Goal: Task Accomplishment & Management: Manage account settings

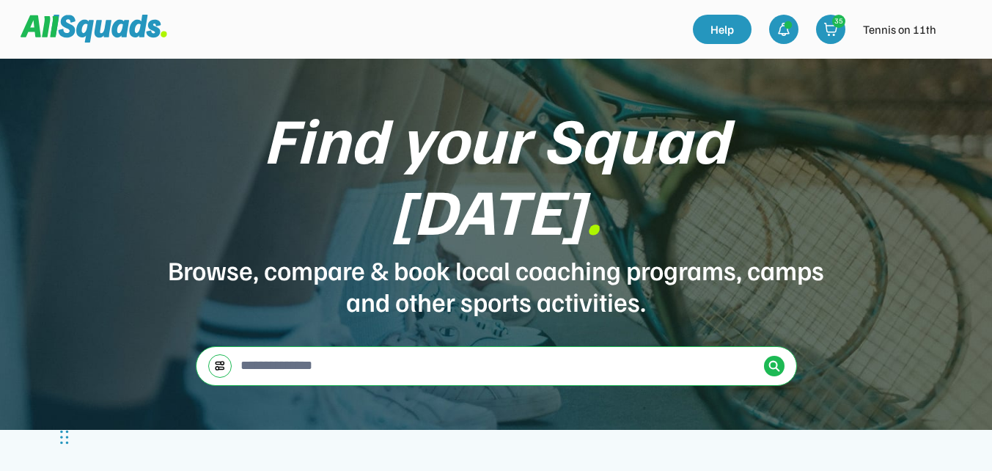
click at [959, 33] on img at bounding box center [959, 29] width 29 height 29
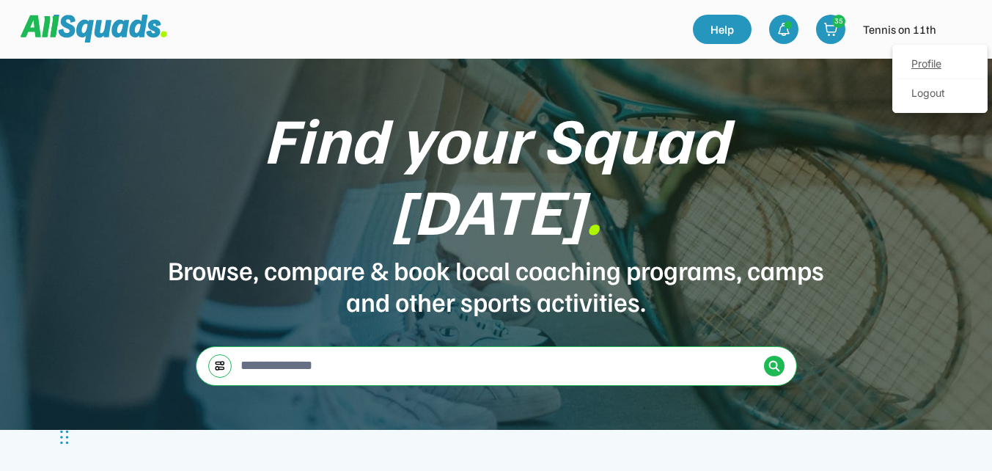
click at [933, 61] on link "Profile" at bounding box center [940, 64] width 87 height 29
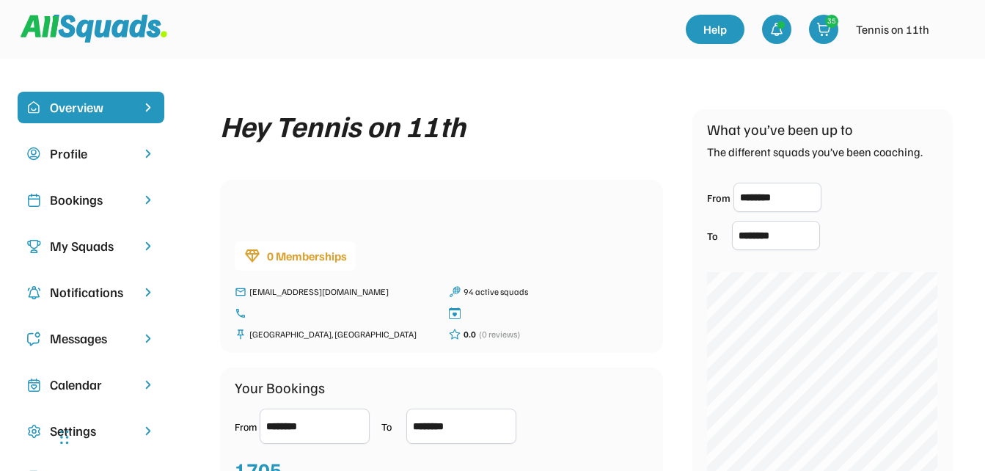
click at [88, 201] on div "Bookings" at bounding box center [91, 200] width 82 height 20
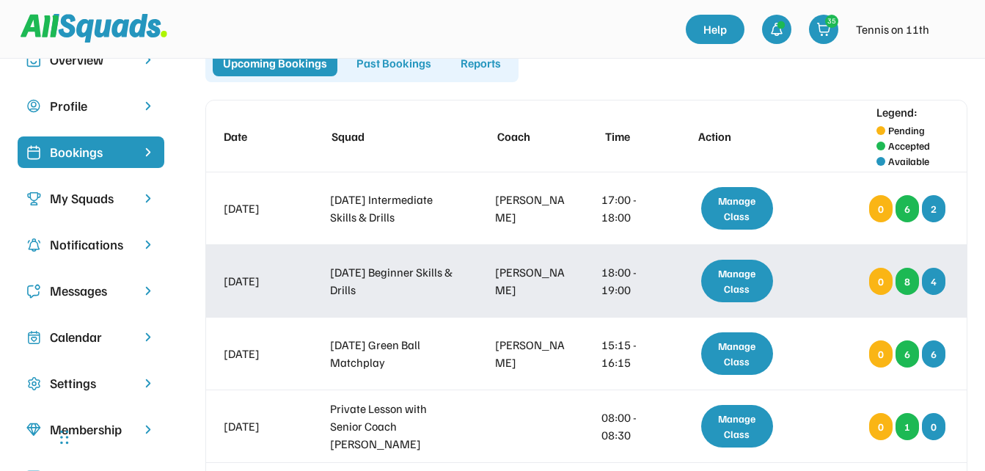
scroll to position [73, 0]
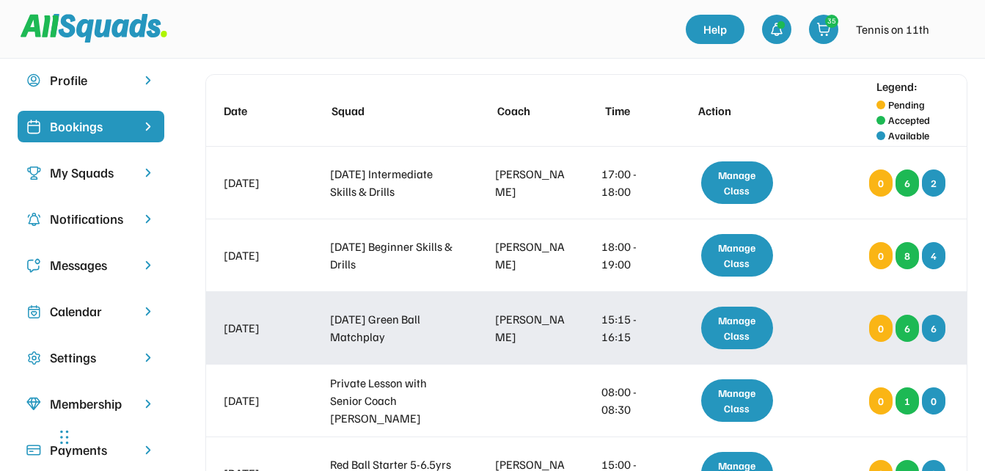
click at [725, 326] on div "Manage Class" at bounding box center [737, 328] width 73 height 43
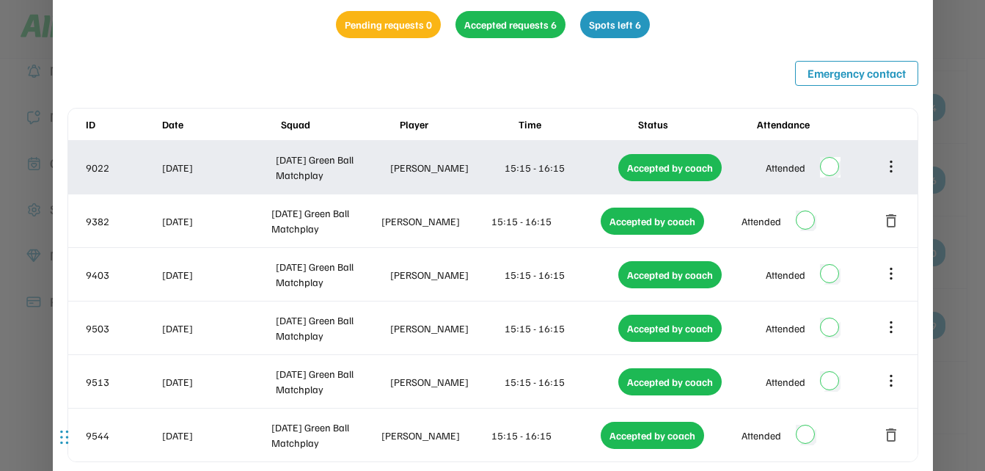
scroll to position [220, 0]
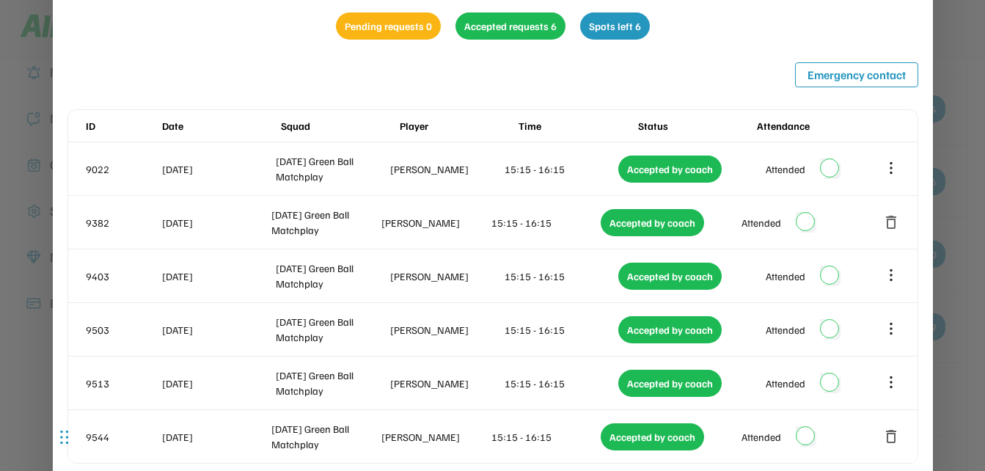
click at [953, 132] on div at bounding box center [492, 235] width 985 height 471
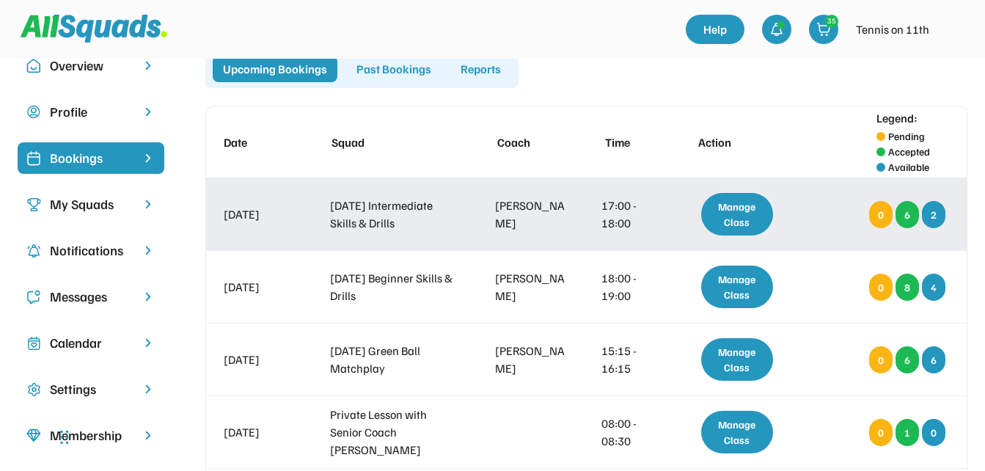
scroll to position [0, 0]
